Goal: Contribute content

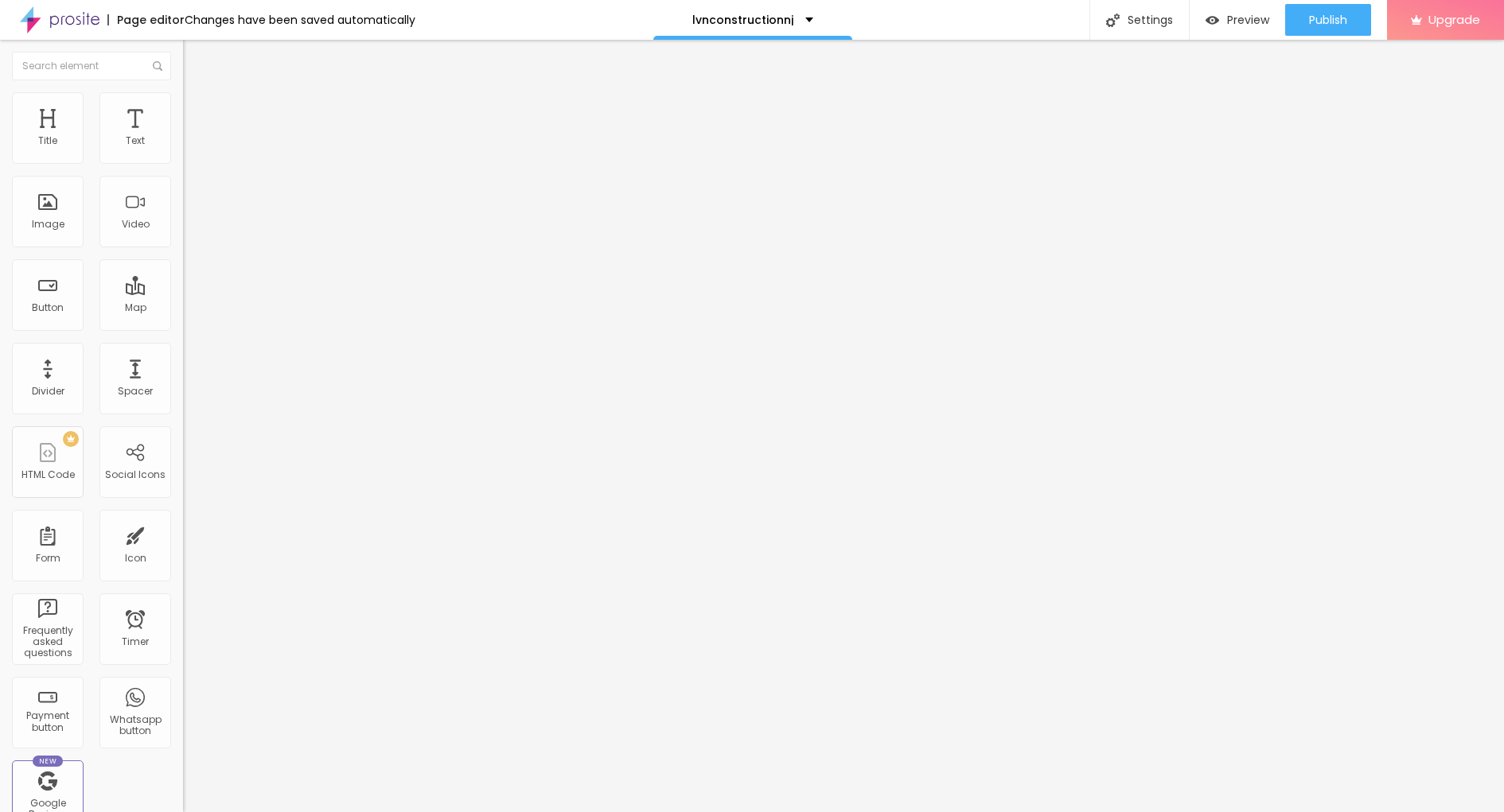
click at [183, 137] on span "Add image" at bounding box center [215, 129] width 65 height 13
drag, startPoint x: 673, startPoint y: 534, endPoint x: 585, endPoint y: 515, distance: 90.0
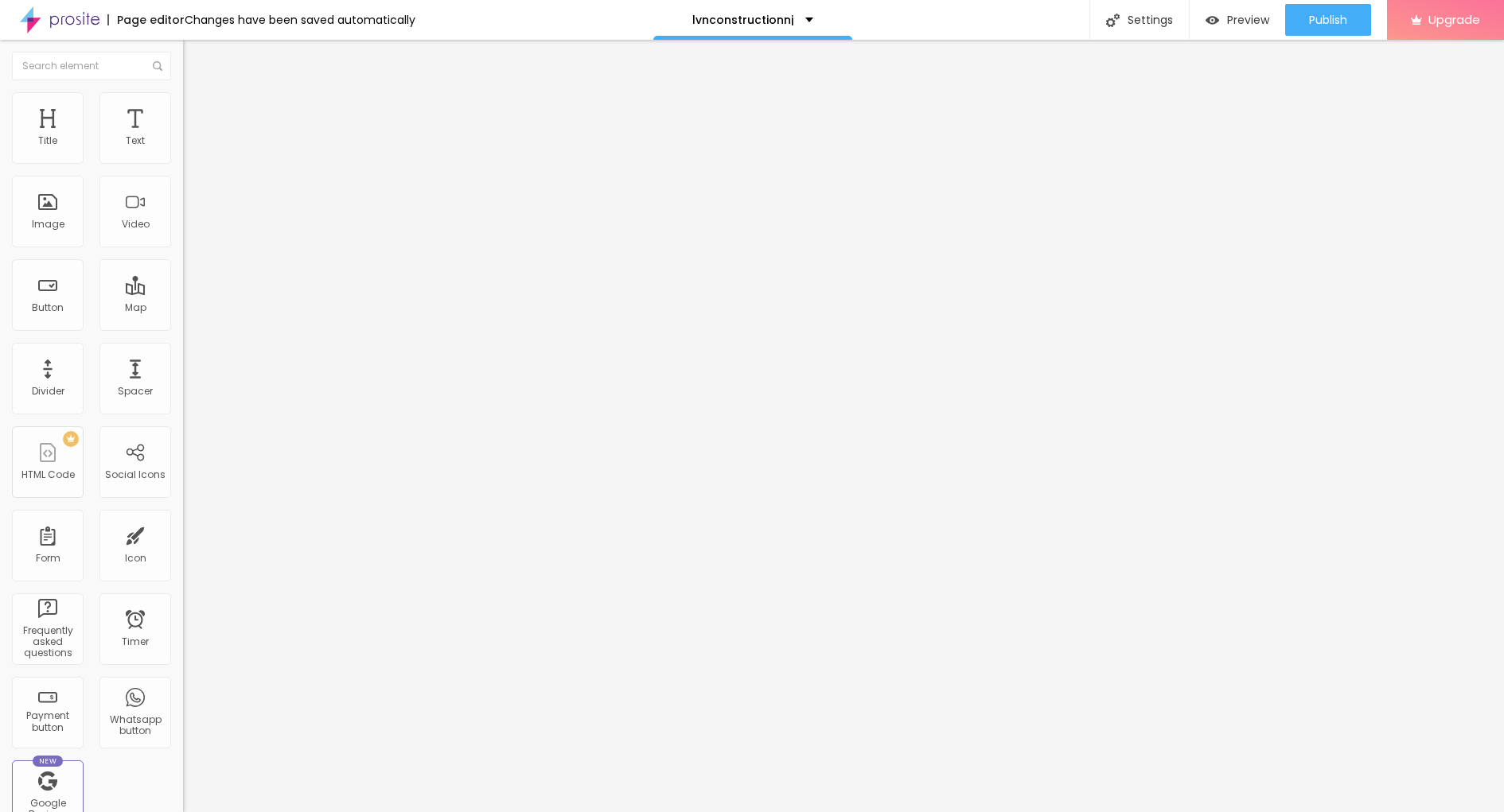
click at [183, 310] on div "URL" at bounding box center [274, 305] width 183 height 10
click at [183, 326] on input "https://" at bounding box center [278, 318] width 191 height 16
paste input "[URL][DOMAIN_NAME]"
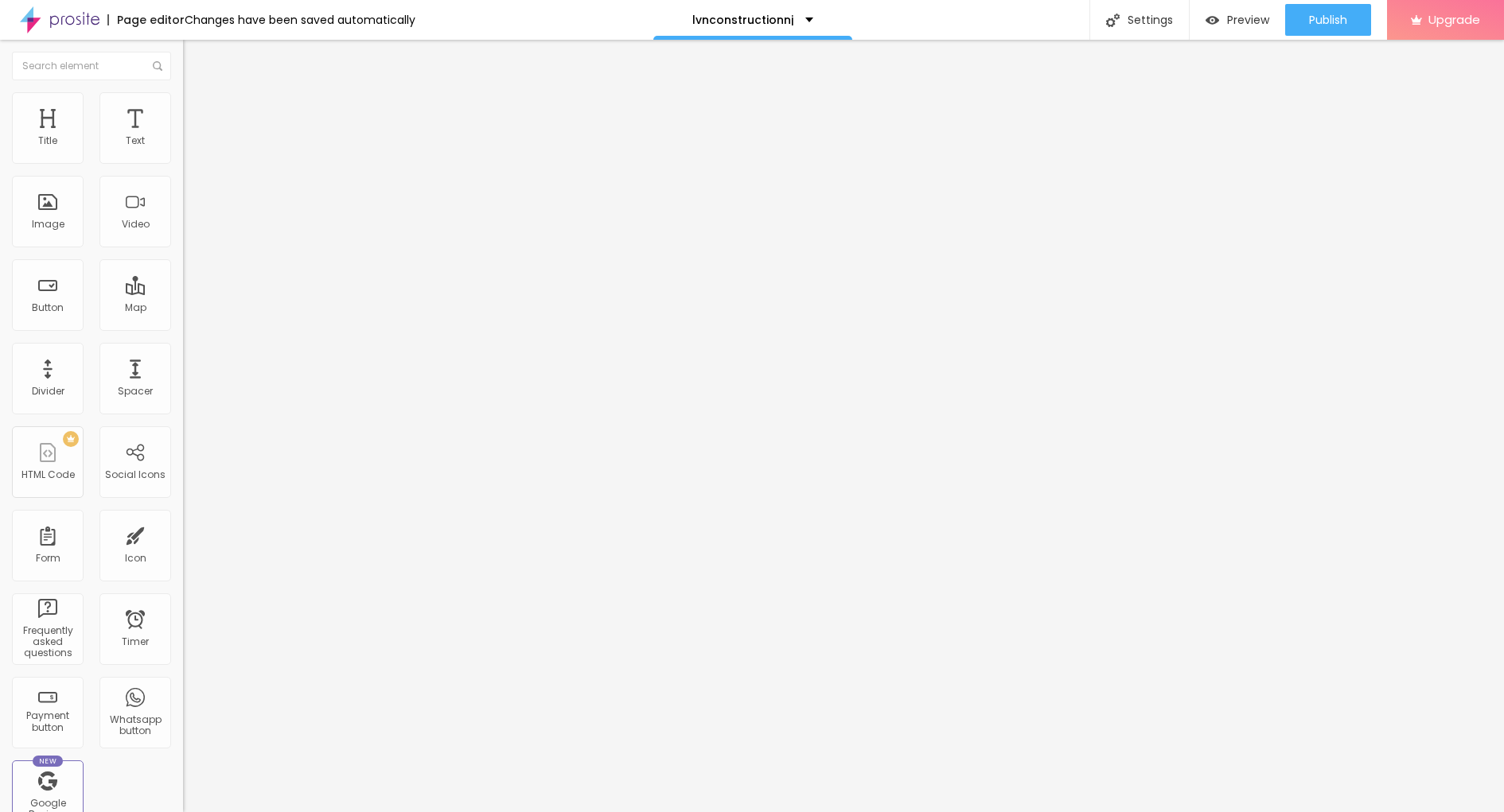
type input "[URL][DOMAIN_NAME]"
click at [183, 340] on div "URL [URL][DOMAIN_NAME]" at bounding box center [274, 320] width 183 height 39
click at [183, 354] on img at bounding box center [186, 350] width 8 height 8
click at [1334, 16] on span "Publish" at bounding box center [1327, 19] width 38 height 12
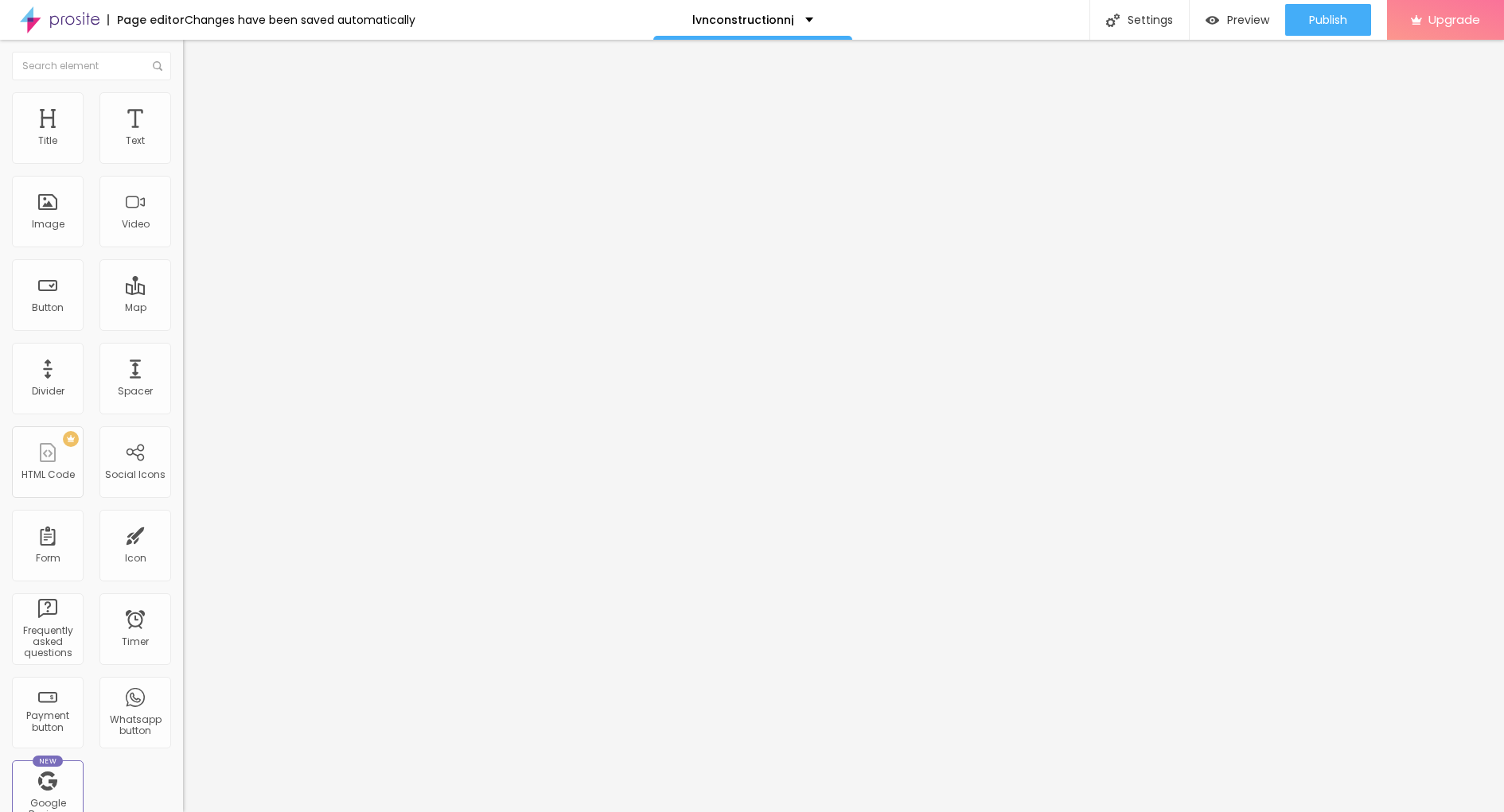
click at [44, 18] on img at bounding box center [60, 19] width 80 height 40
